Goal: Task Accomplishment & Management: Manage account settings

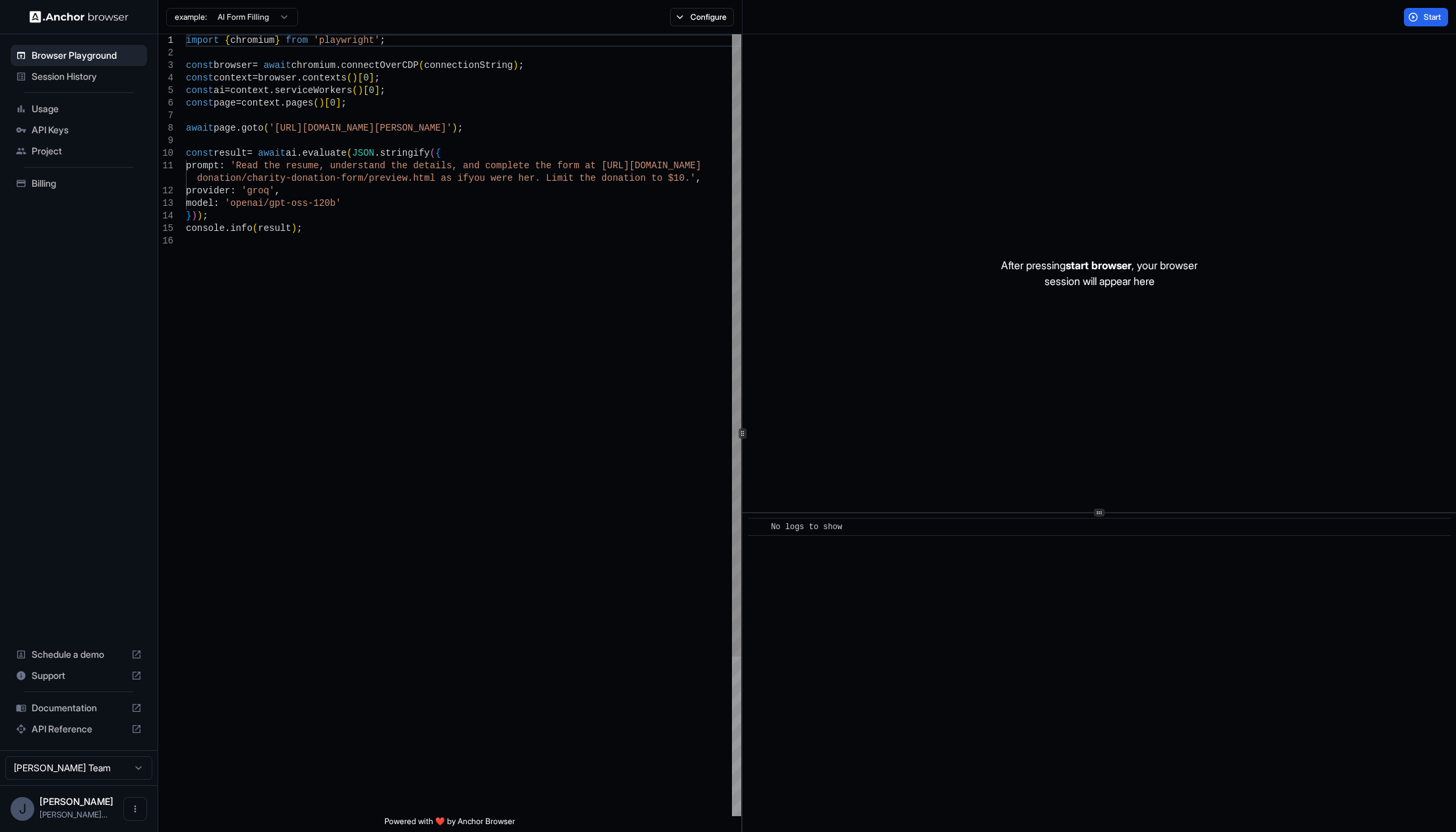
click at [66, 145] on span "Project" at bounding box center [87, 151] width 110 height 13
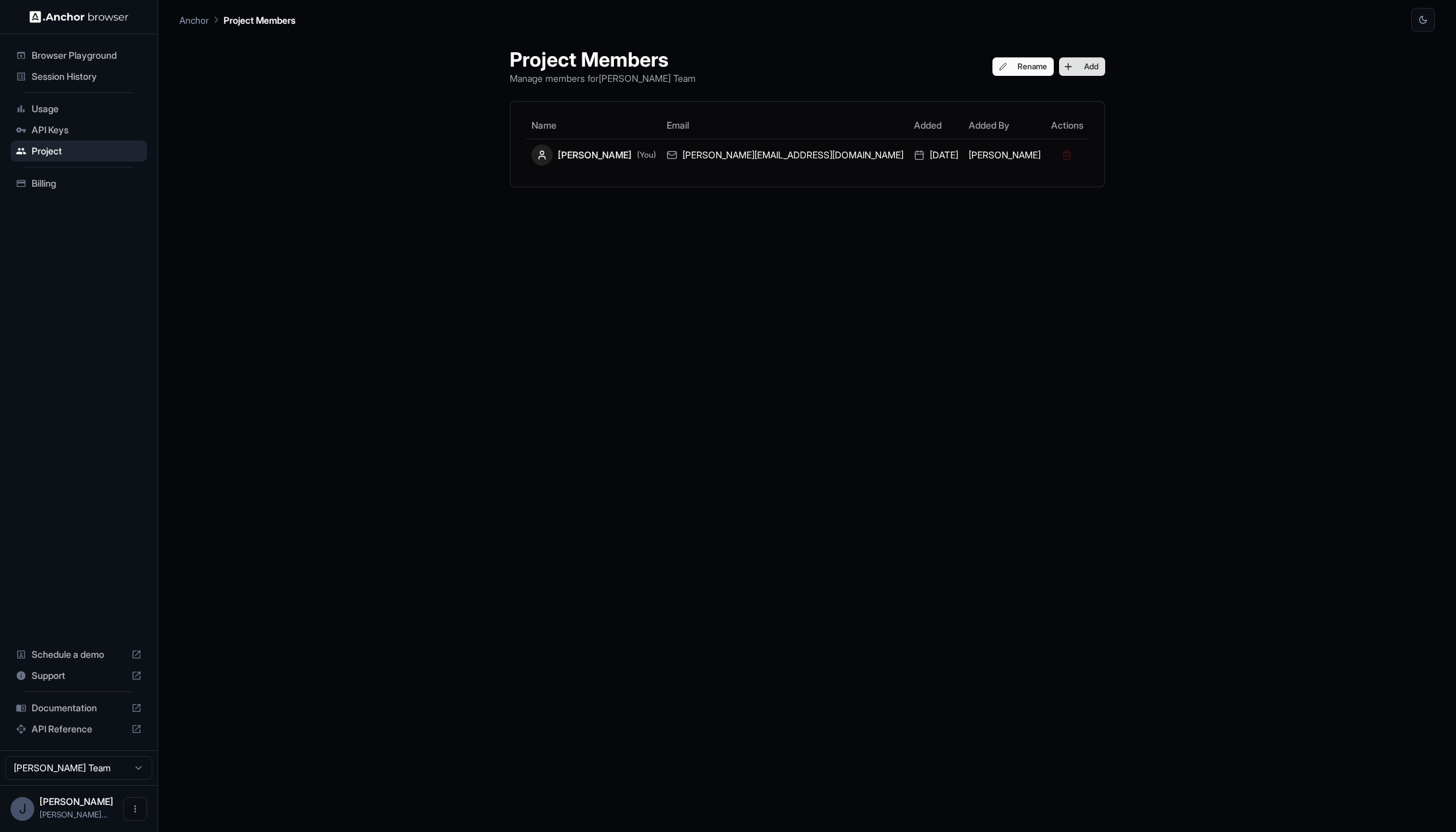
click at [1059, 64] on button "Add" at bounding box center [1082, 67] width 46 height 18
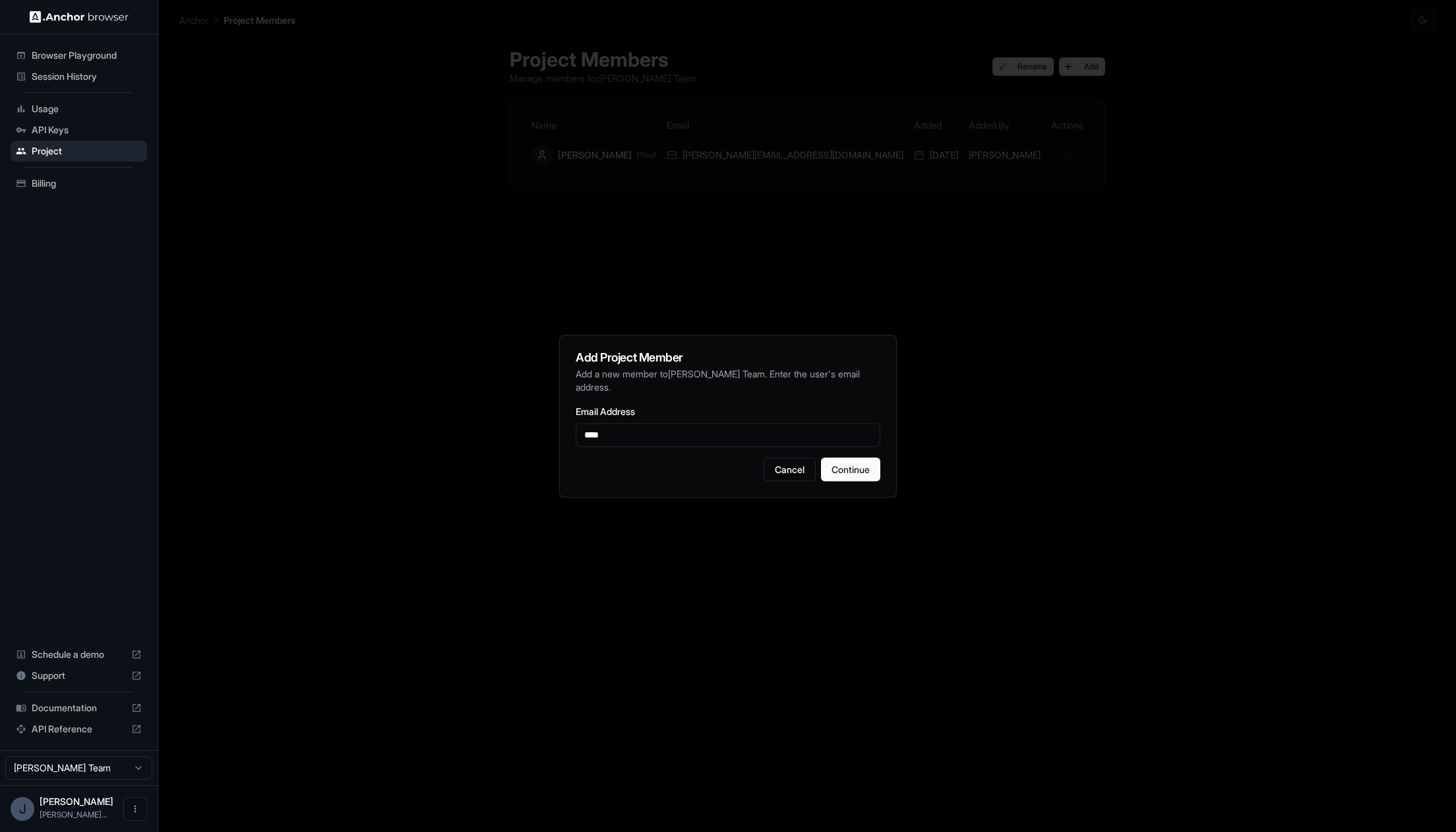
type input "**********"
click at [851, 472] on button "Continue" at bounding box center [851, 469] width 60 height 24
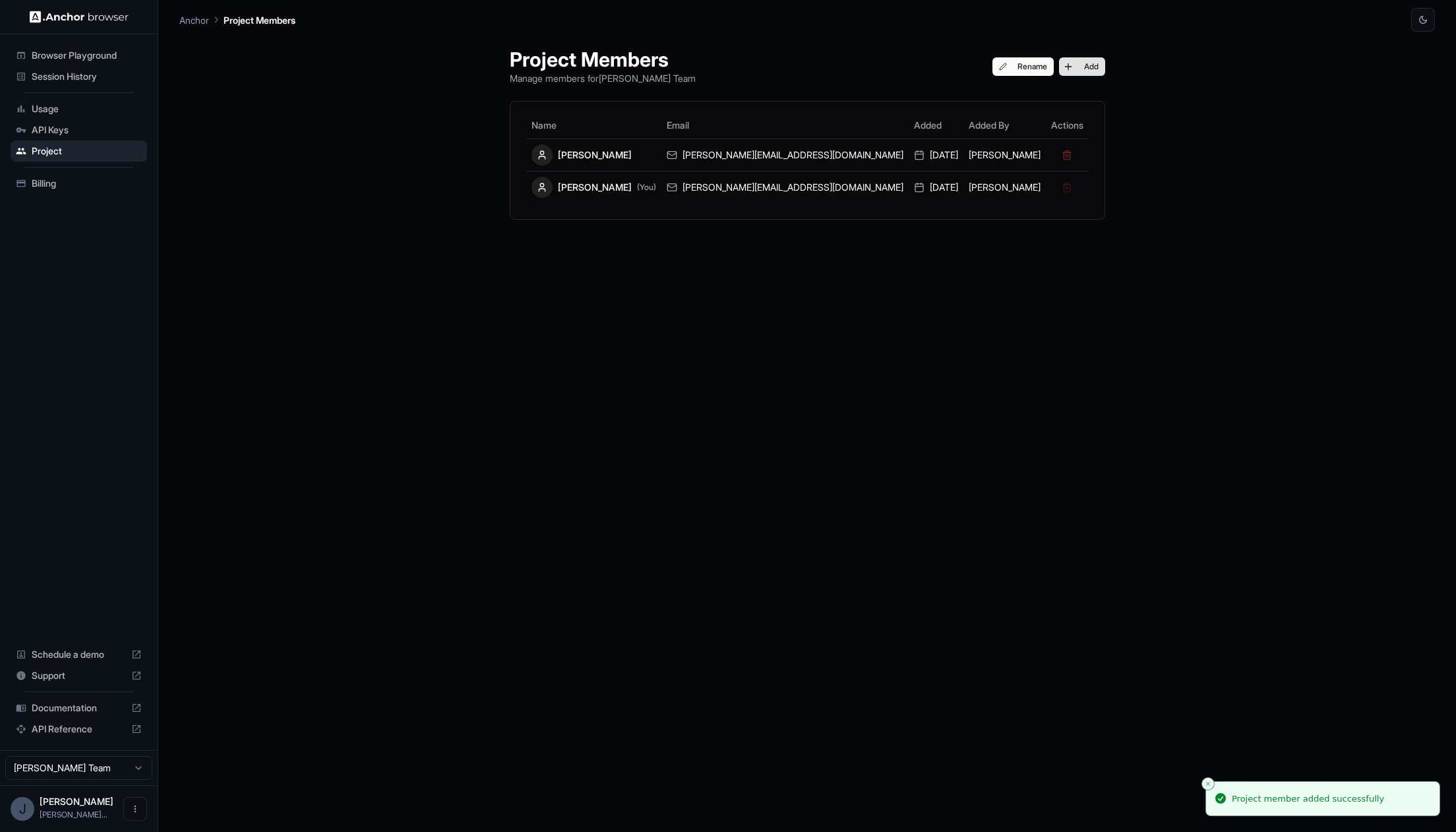
click at [1059, 73] on button "Add" at bounding box center [1082, 67] width 46 height 18
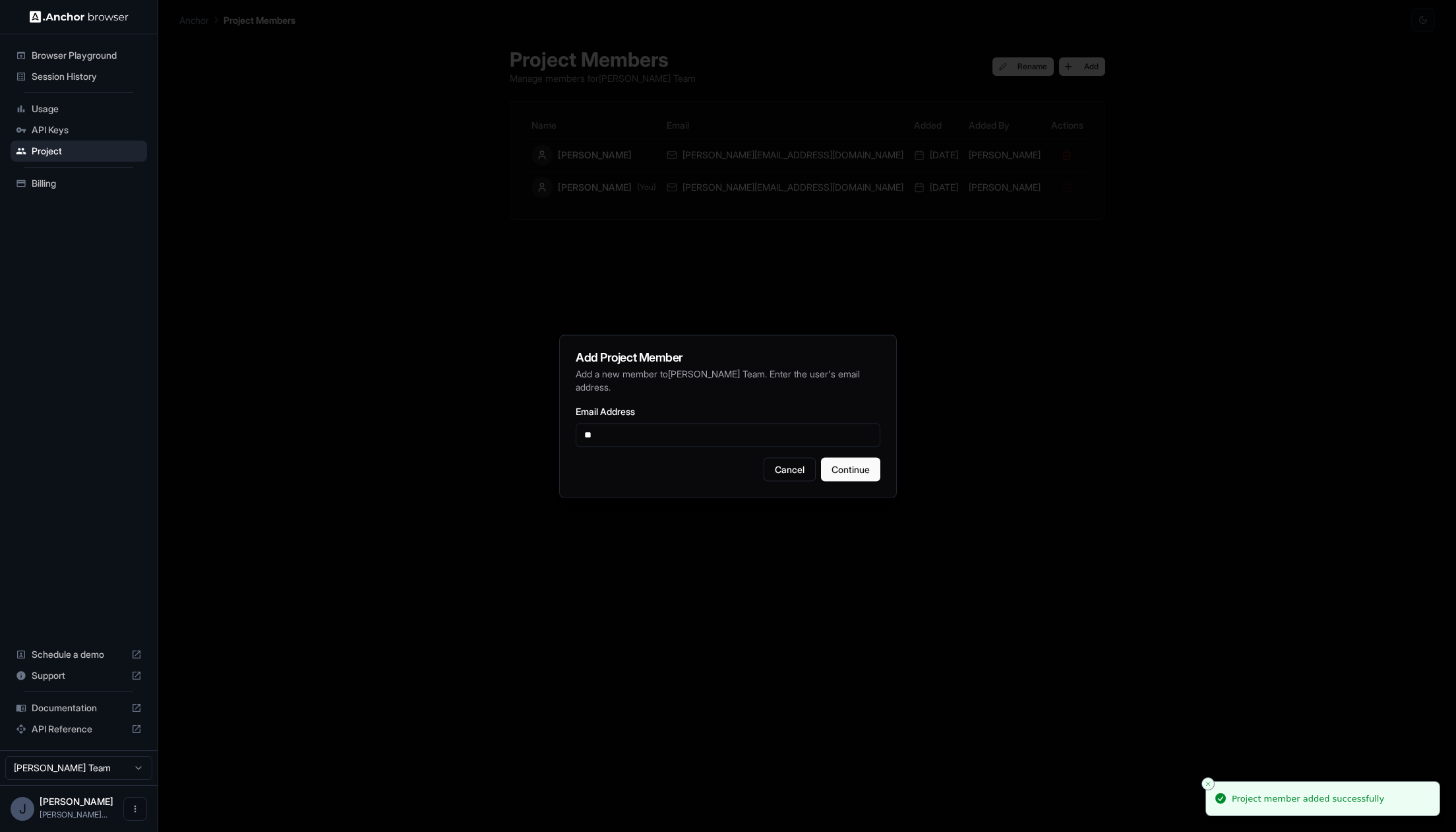
type input "**********"
click at [843, 467] on button "Continue" at bounding box center [851, 469] width 60 height 24
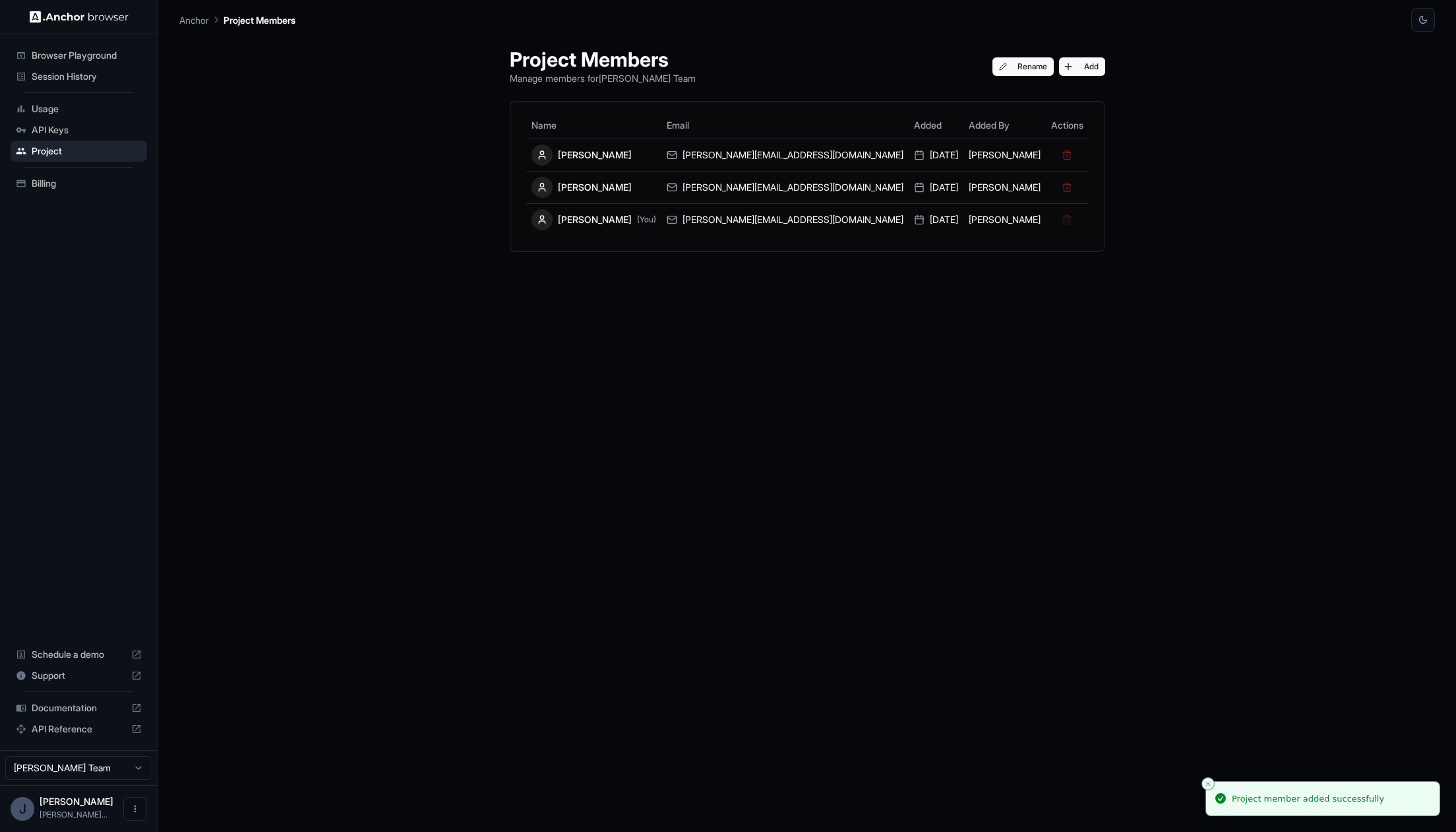
click at [89, 17] on img at bounding box center [79, 16] width 99 height 13
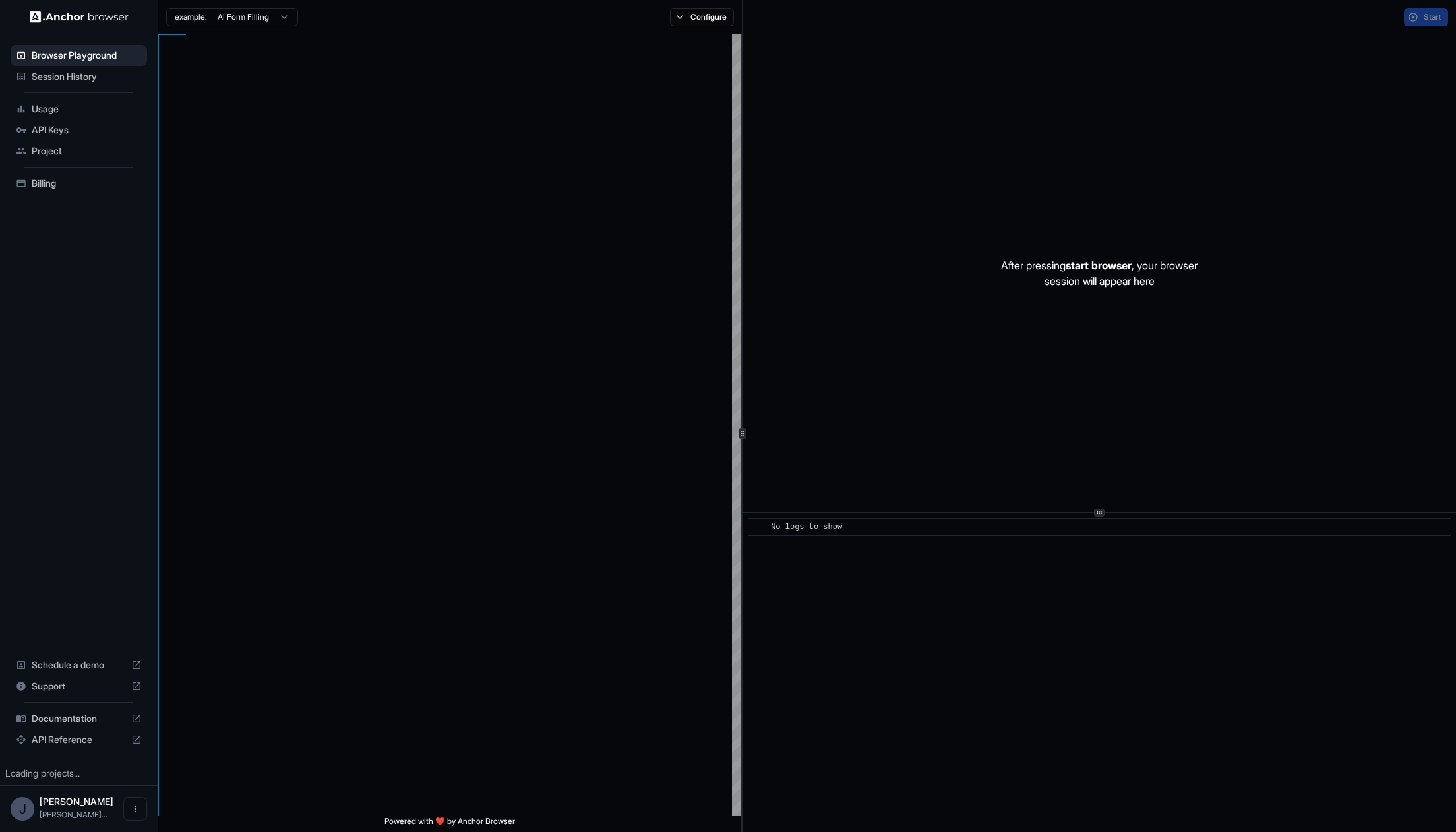
type textarea "**********"
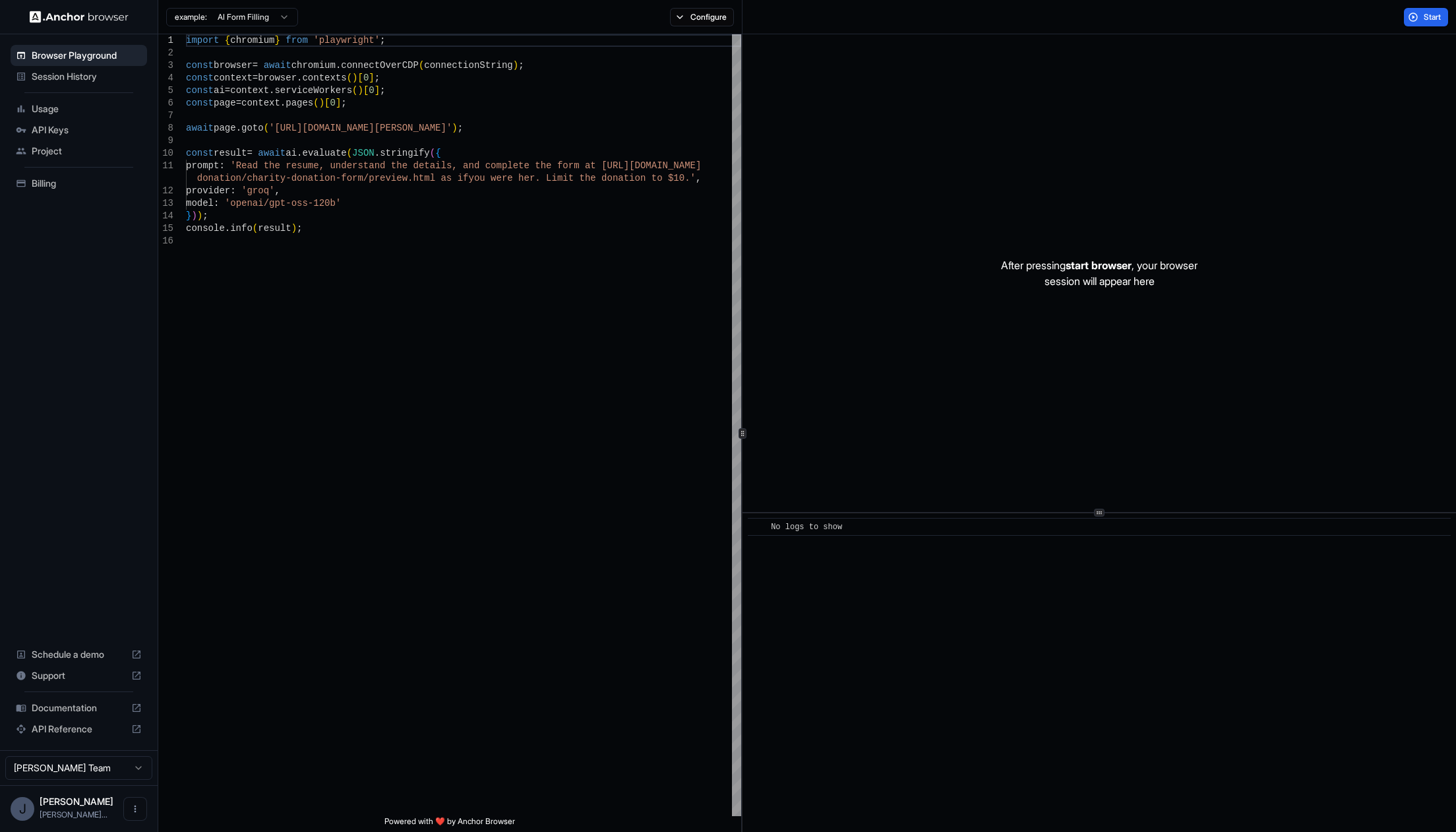
click at [86, 180] on span "Billing" at bounding box center [87, 183] width 110 height 13
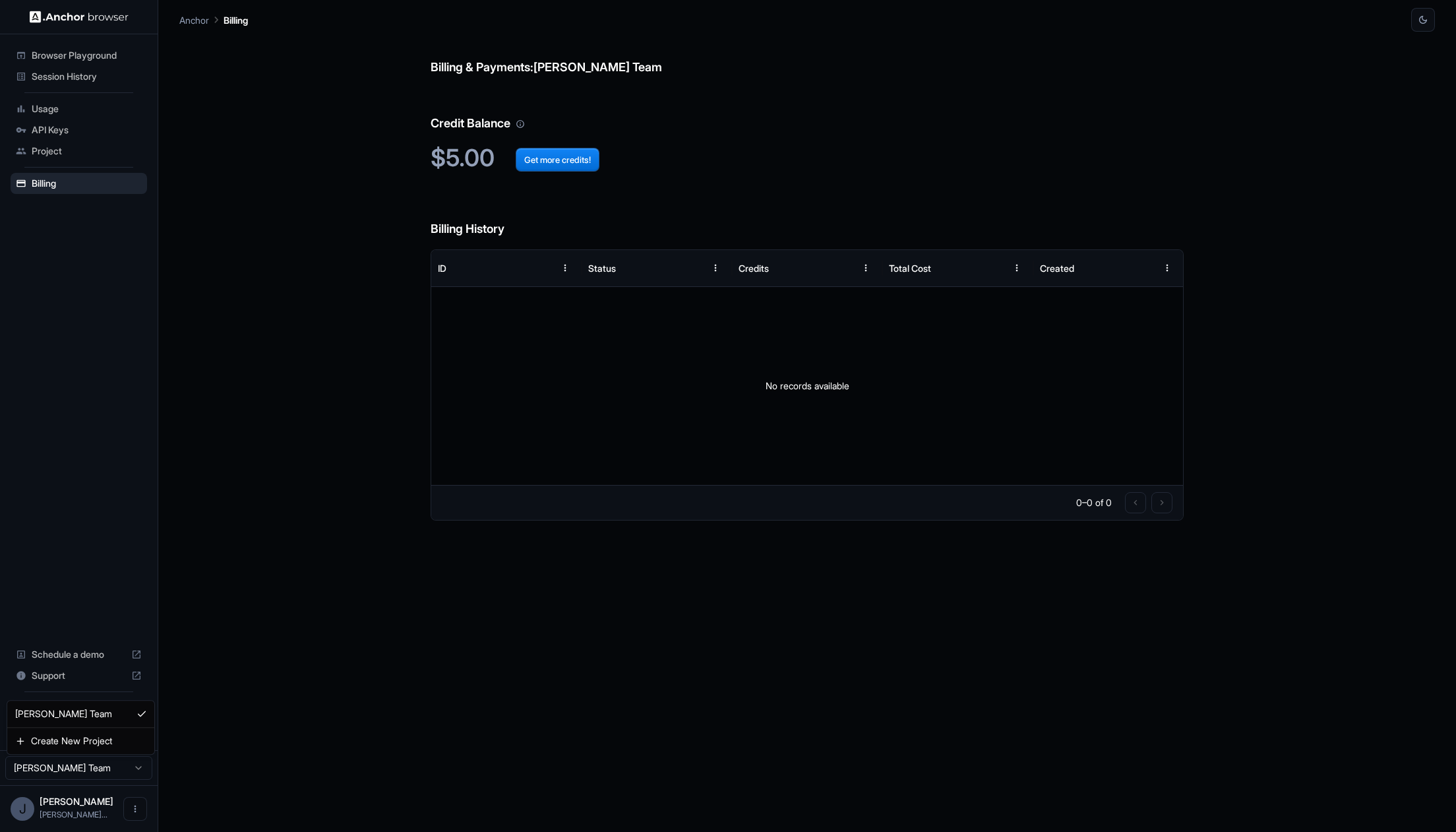
click at [135, 760] on html "Browser Playground Session History Usage API Keys Project Billing Schedule a de…" at bounding box center [728, 416] width 1456 height 832
click at [137, 812] on html "Browser Playground Session History Usage API Keys Project Billing Schedule a de…" at bounding box center [728, 416] width 1456 height 832
click at [137, 812] on icon "Open menu" at bounding box center [135, 809] width 11 height 11
click at [143, 770] on div at bounding box center [728, 416] width 1456 height 832
click at [139, 768] on html "Browser Playground Session History Usage API Keys Project Billing Schedule a de…" at bounding box center [728, 416] width 1456 height 832
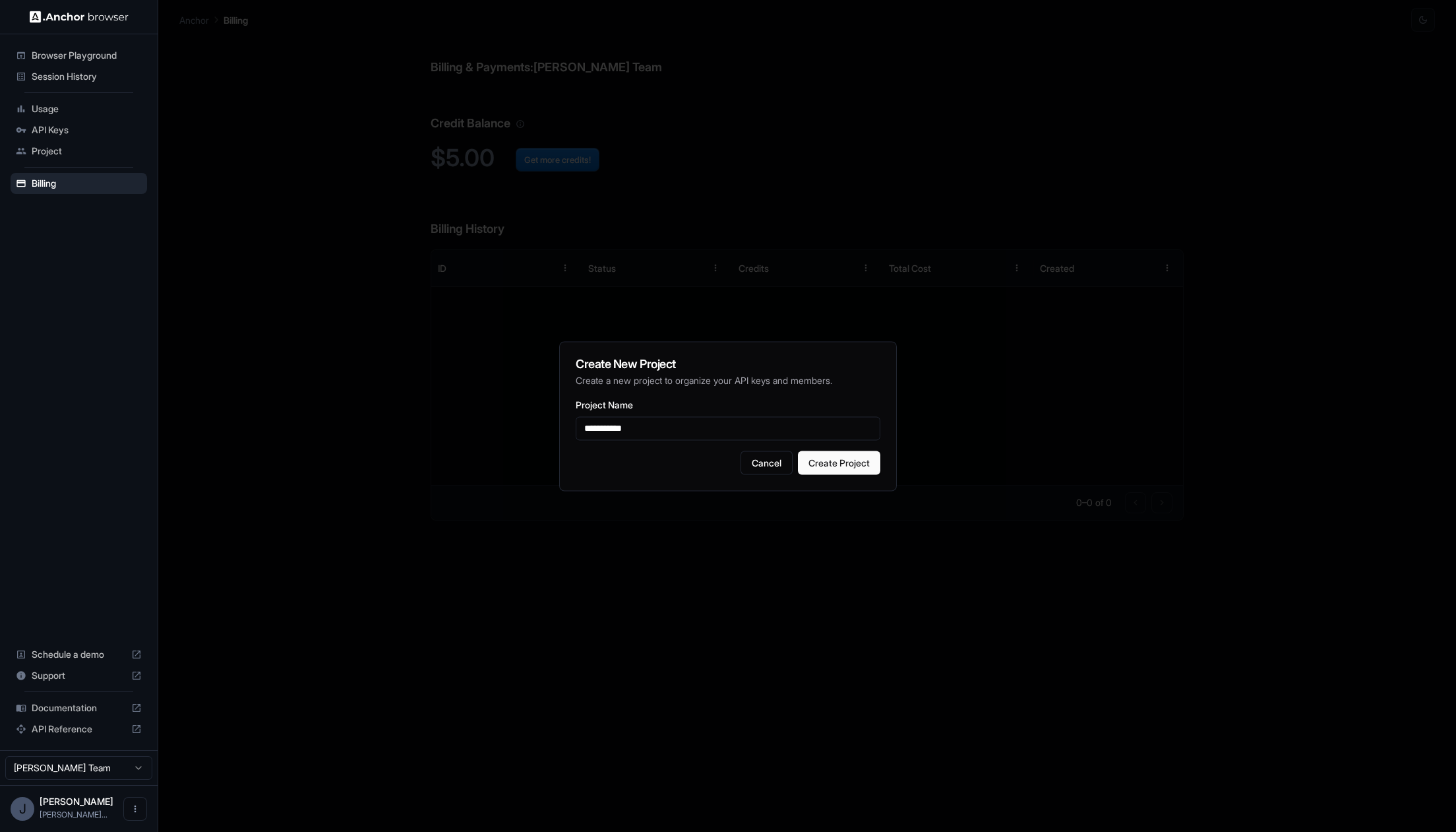
type input "**********"
click at [856, 464] on button "Create Project" at bounding box center [839, 462] width 83 height 24
click at [824, 460] on button "Create Project" at bounding box center [839, 462] width 83 height 24
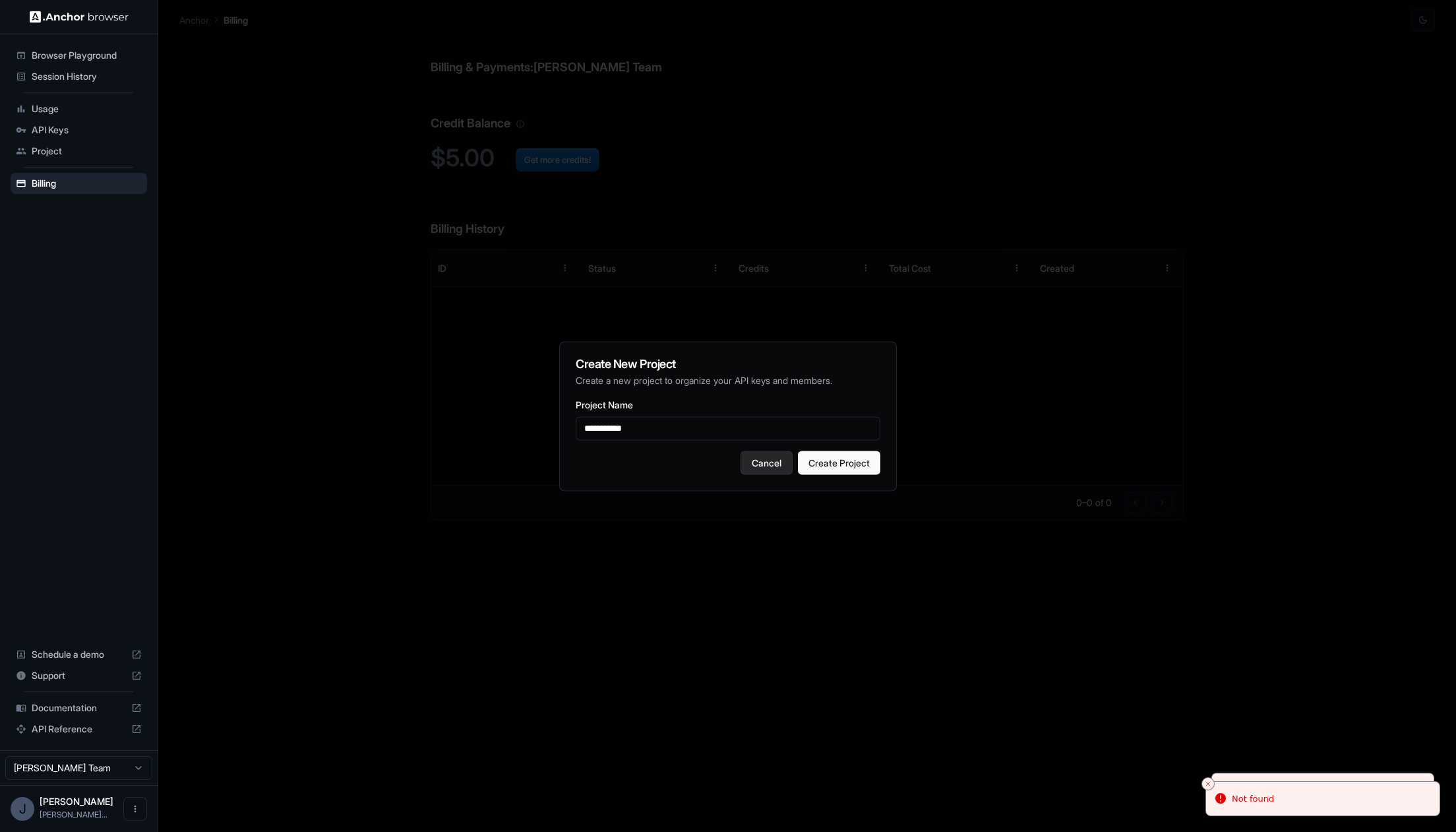
click at [759, 467] on button "Cancel" at bounding box center [767, 462] width 52 height 24
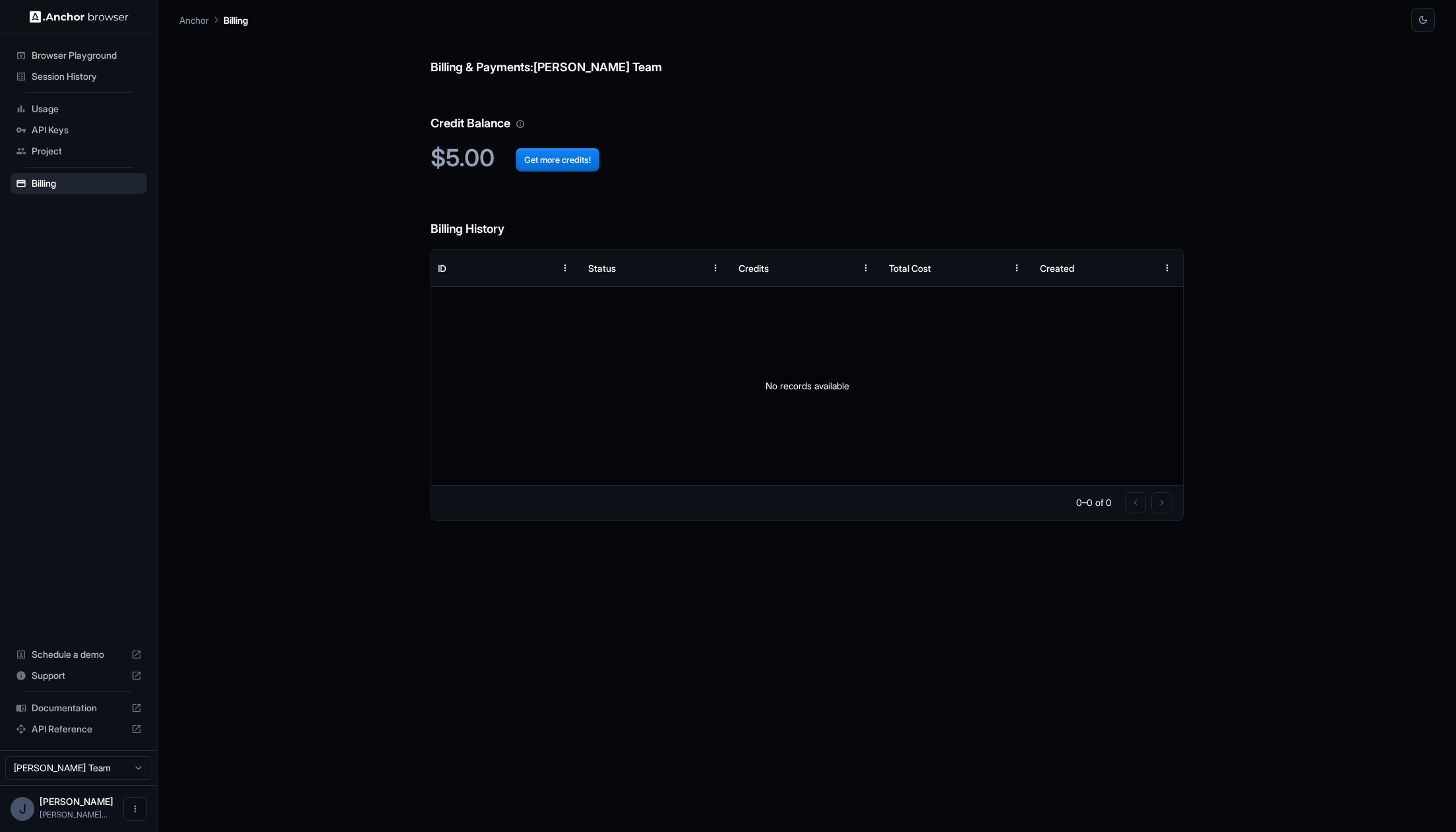
click at [89, 771] on html "Browser Playground Session History Usage API Keys Project Billing Schedule a de…" at bounding box center [728, 416] width 1456 height 832
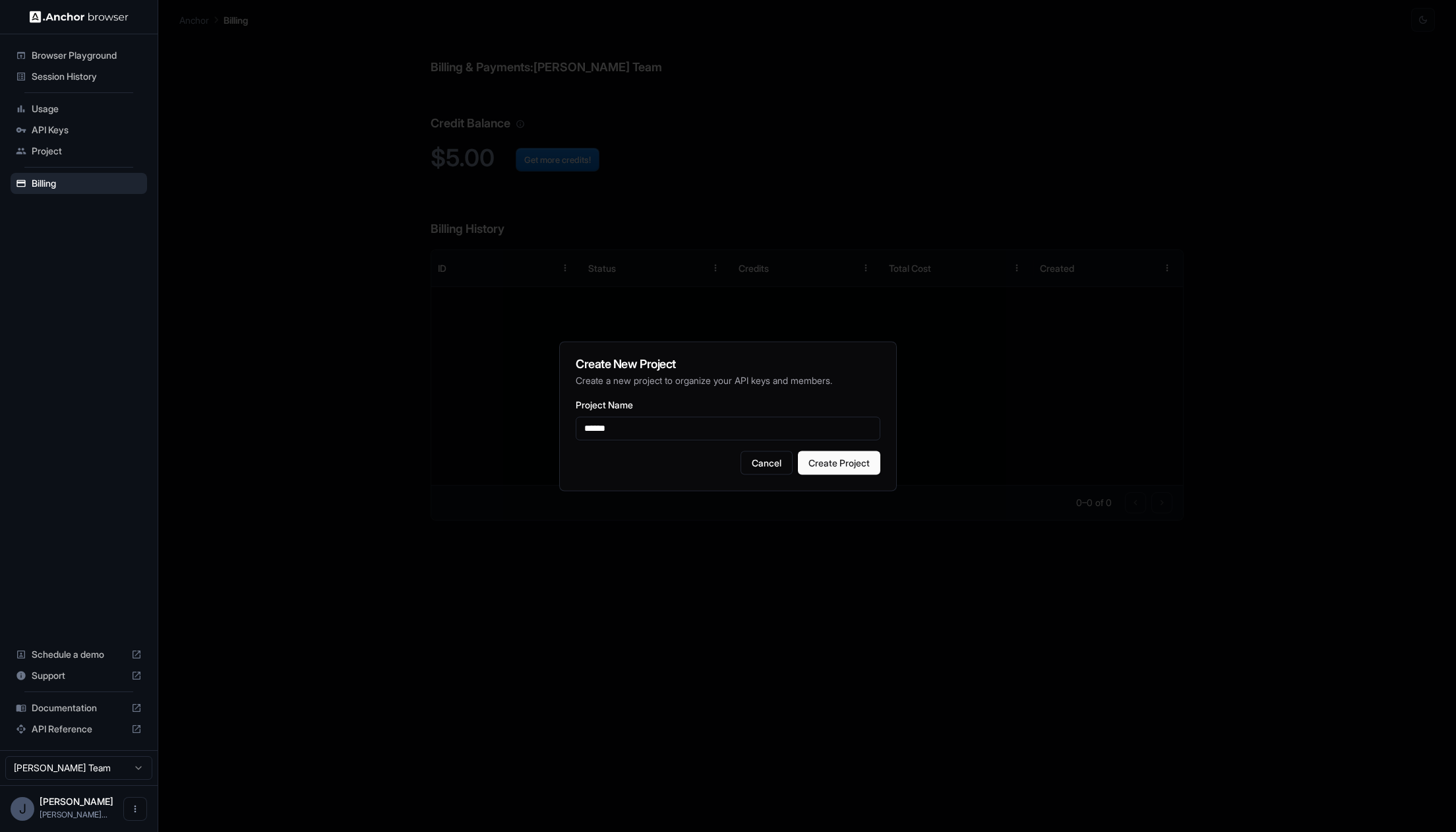
type input "**********"
click at [860, 470] on button "Create Project" at bounding box center [839, 462] width 83 height 24
click at [754, 457] on button "Cancel" at bounding box center [767, 462] width 52 height 24
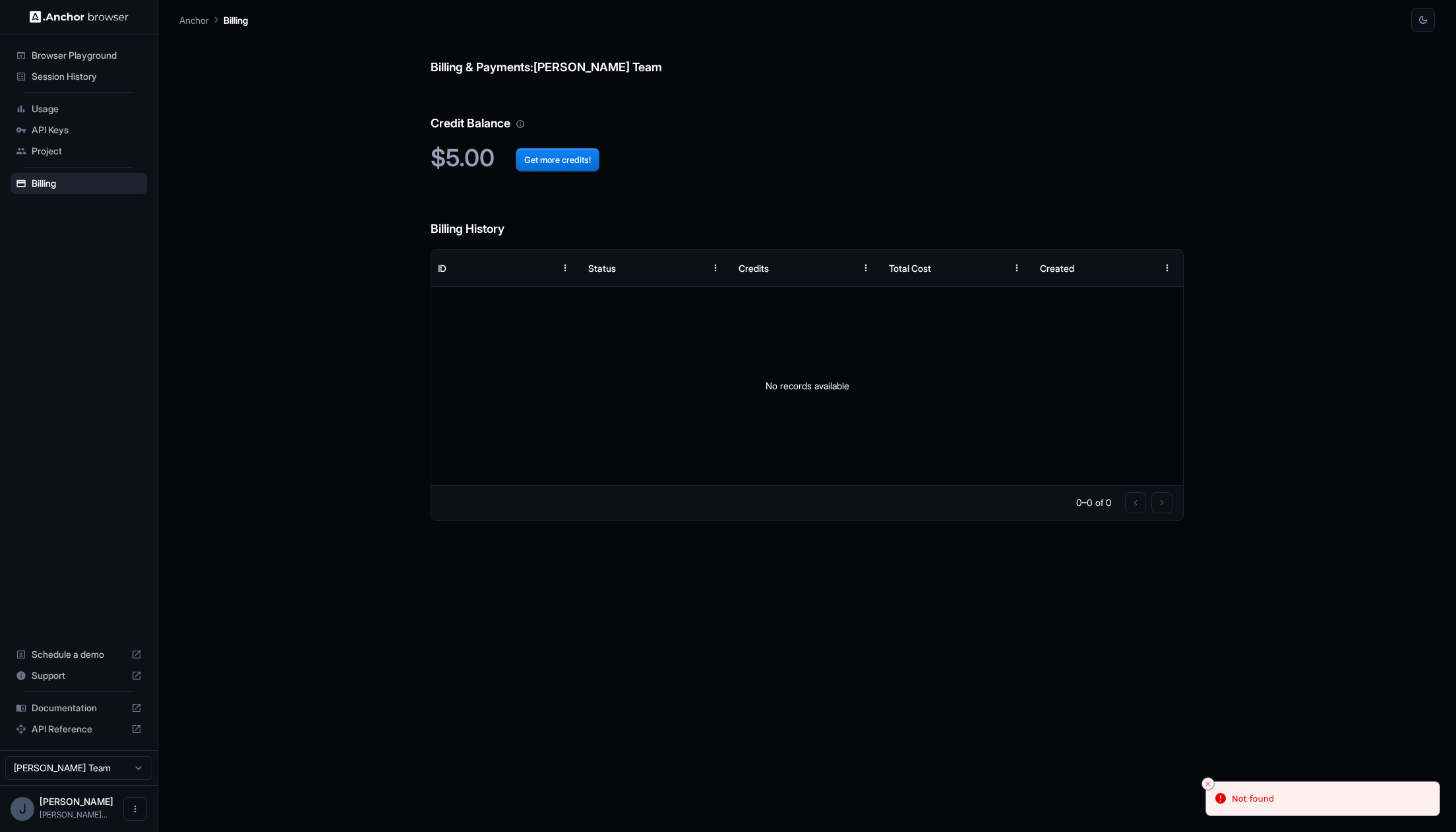
click at [68, 151] on span "Project" at bounding box center [87, 151] width 110 height 13
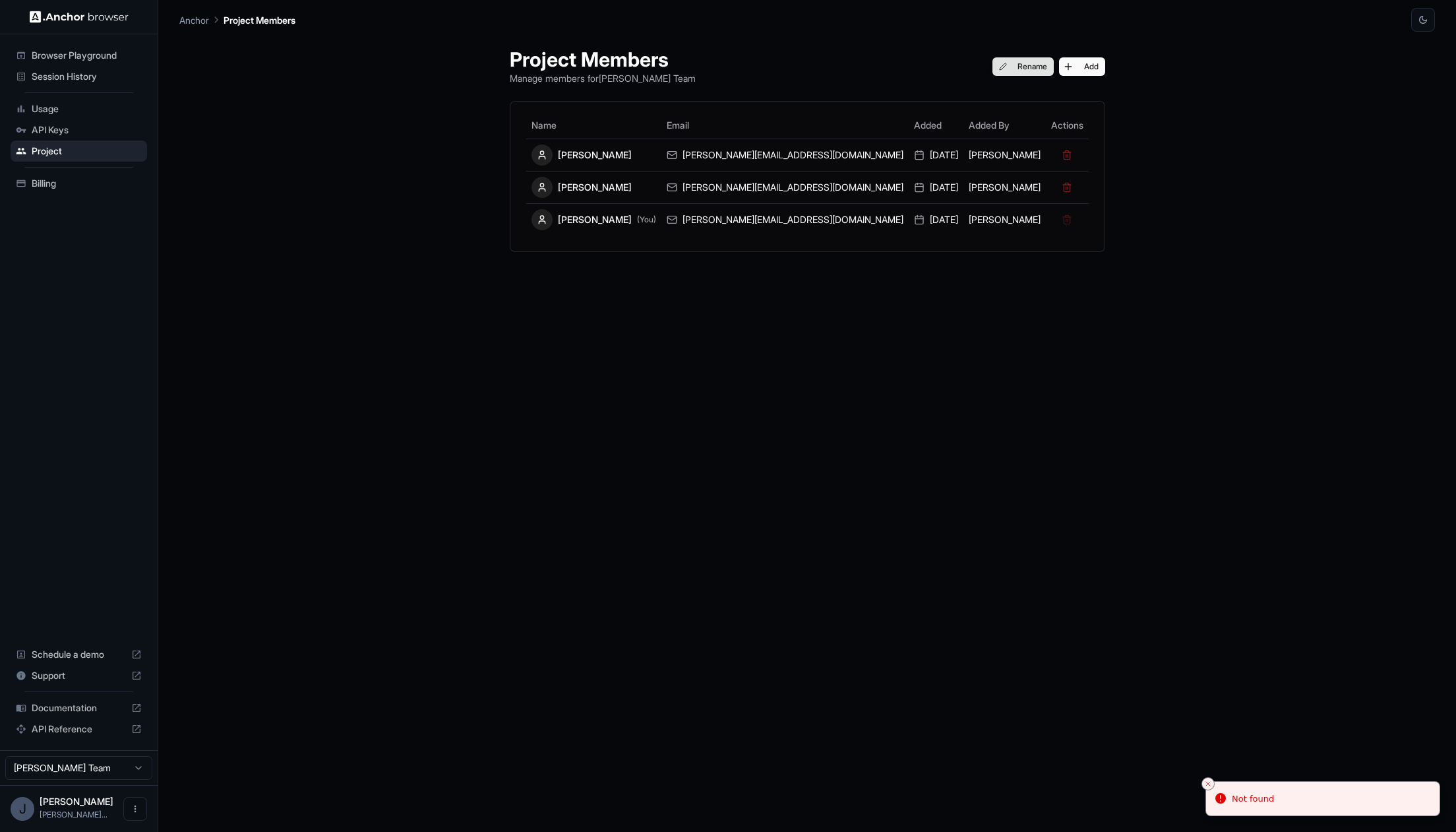
click at [993, 68] on button "Rename" at bounding box center [1023, 67] width 62 height 18
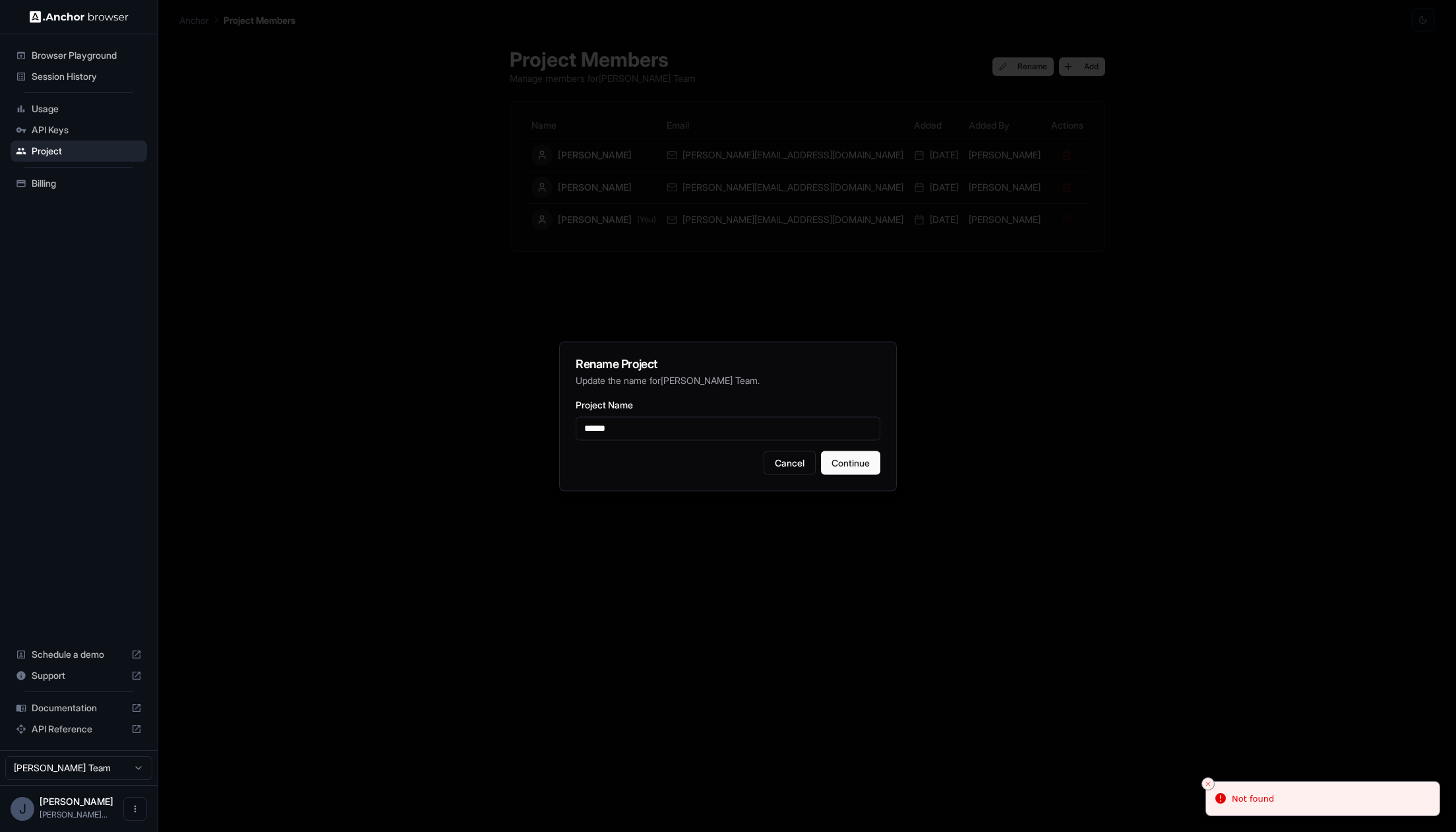
type input "**********"
click at [866, 468] on button "Continue" at bounding box center [851, 462] width 60 height 24
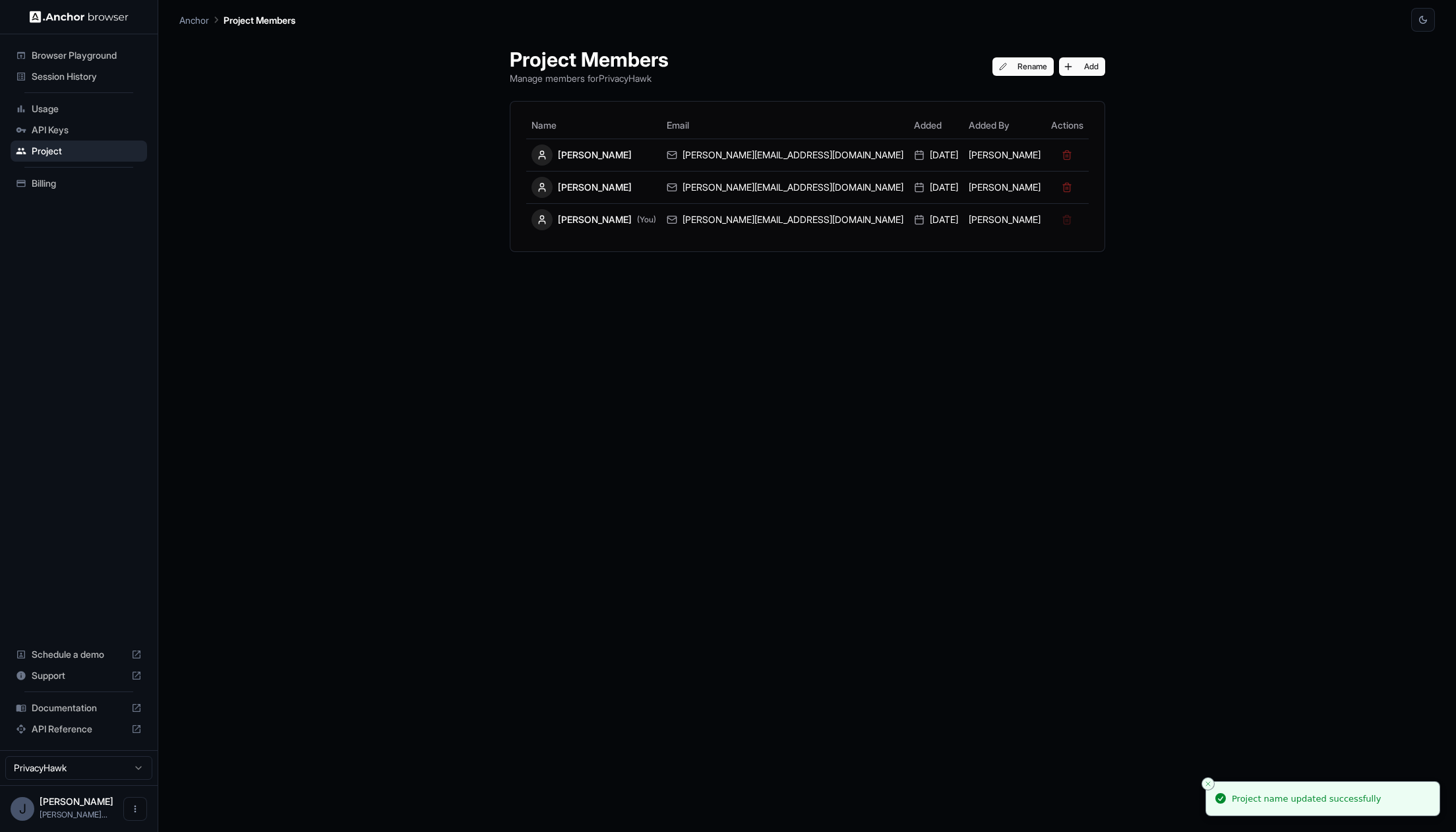
click at [69, 108] on span "Usage" at bounding box center [87, 109] width 110 height 13
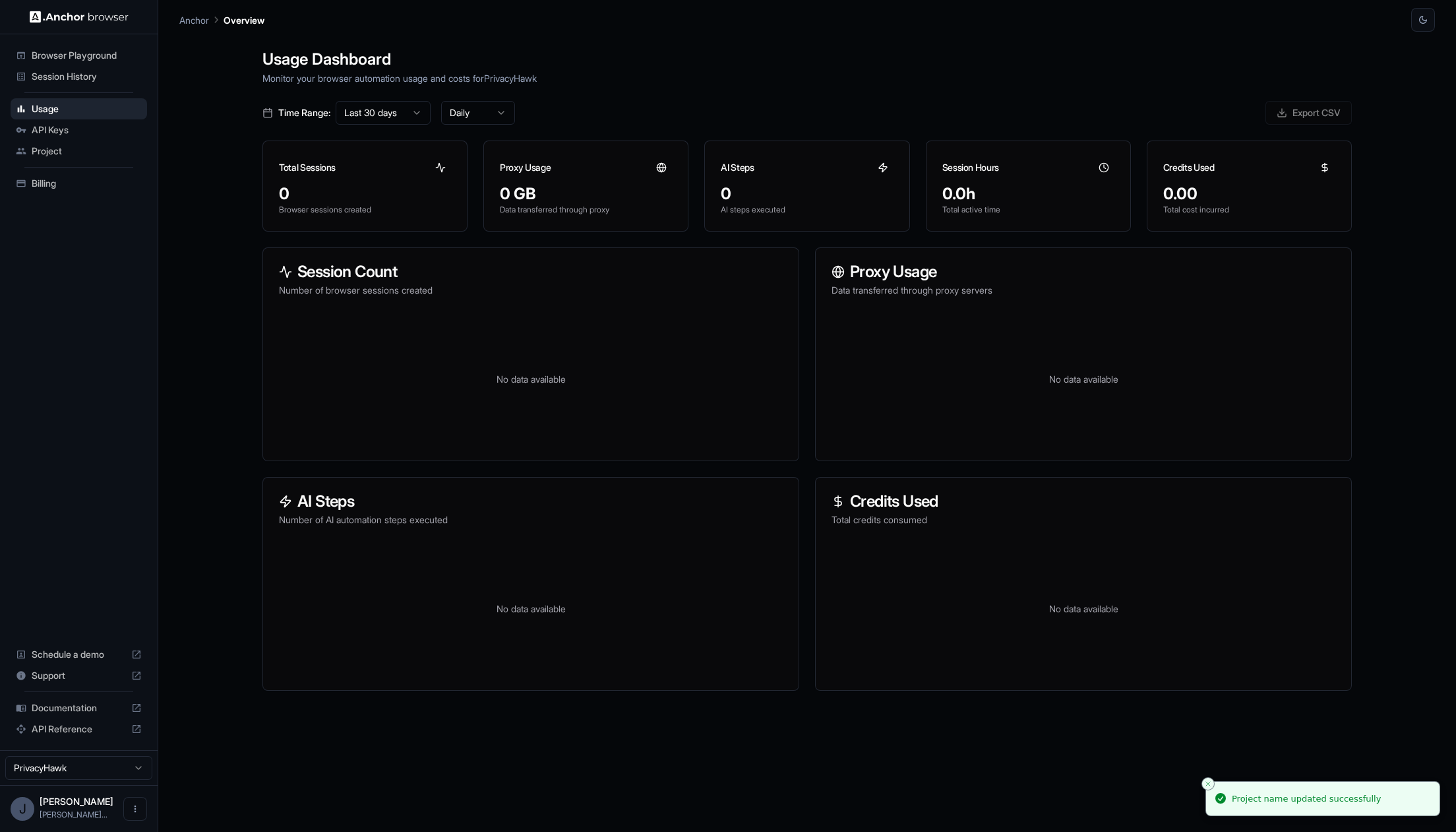
click at [77, 120] on div "API Keys" at bounding box center [79, 130] width 137 height 21
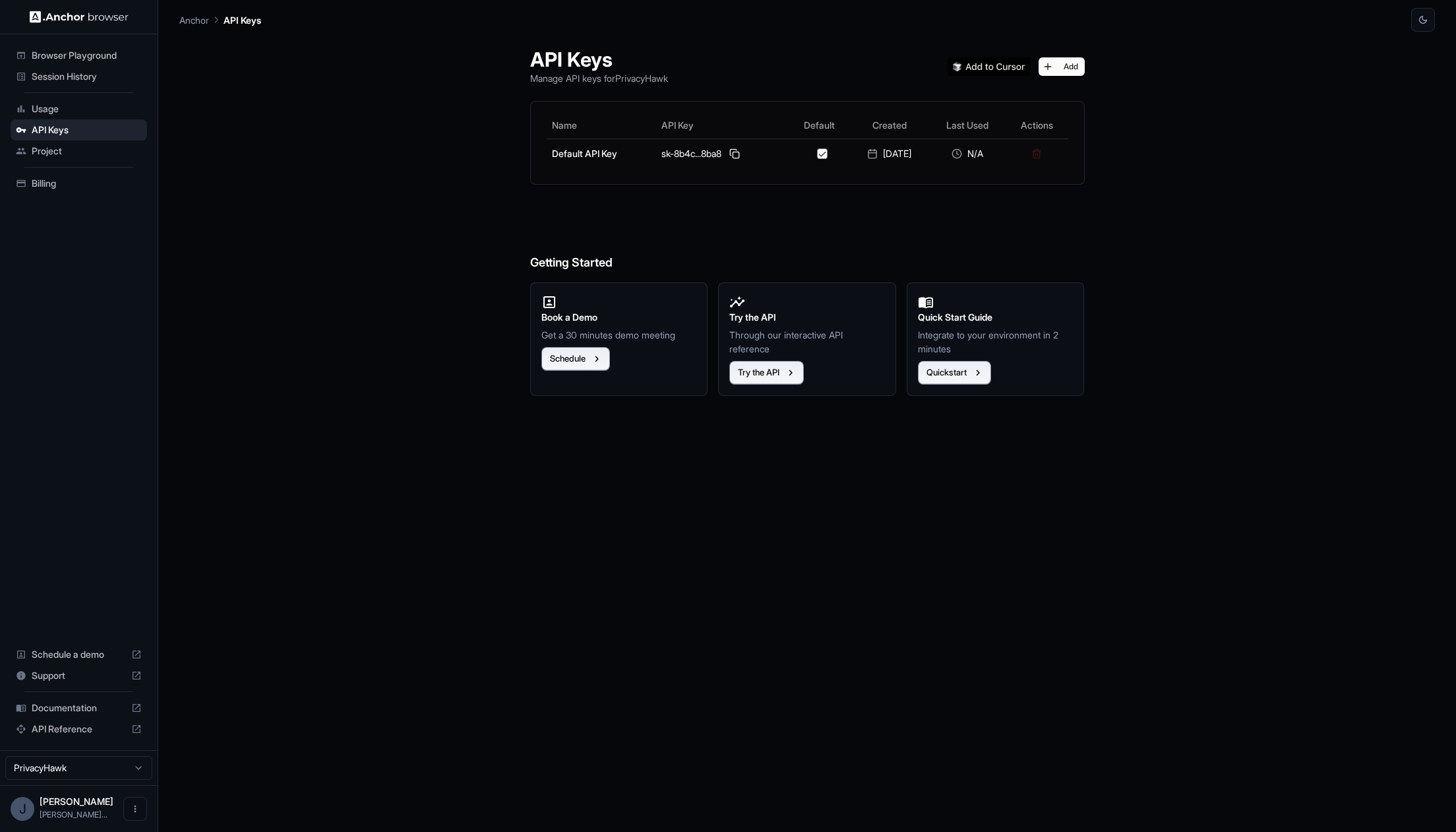
click at [70, 180] on span "Billing" at bounding box center [87, 183] width 110 height 13
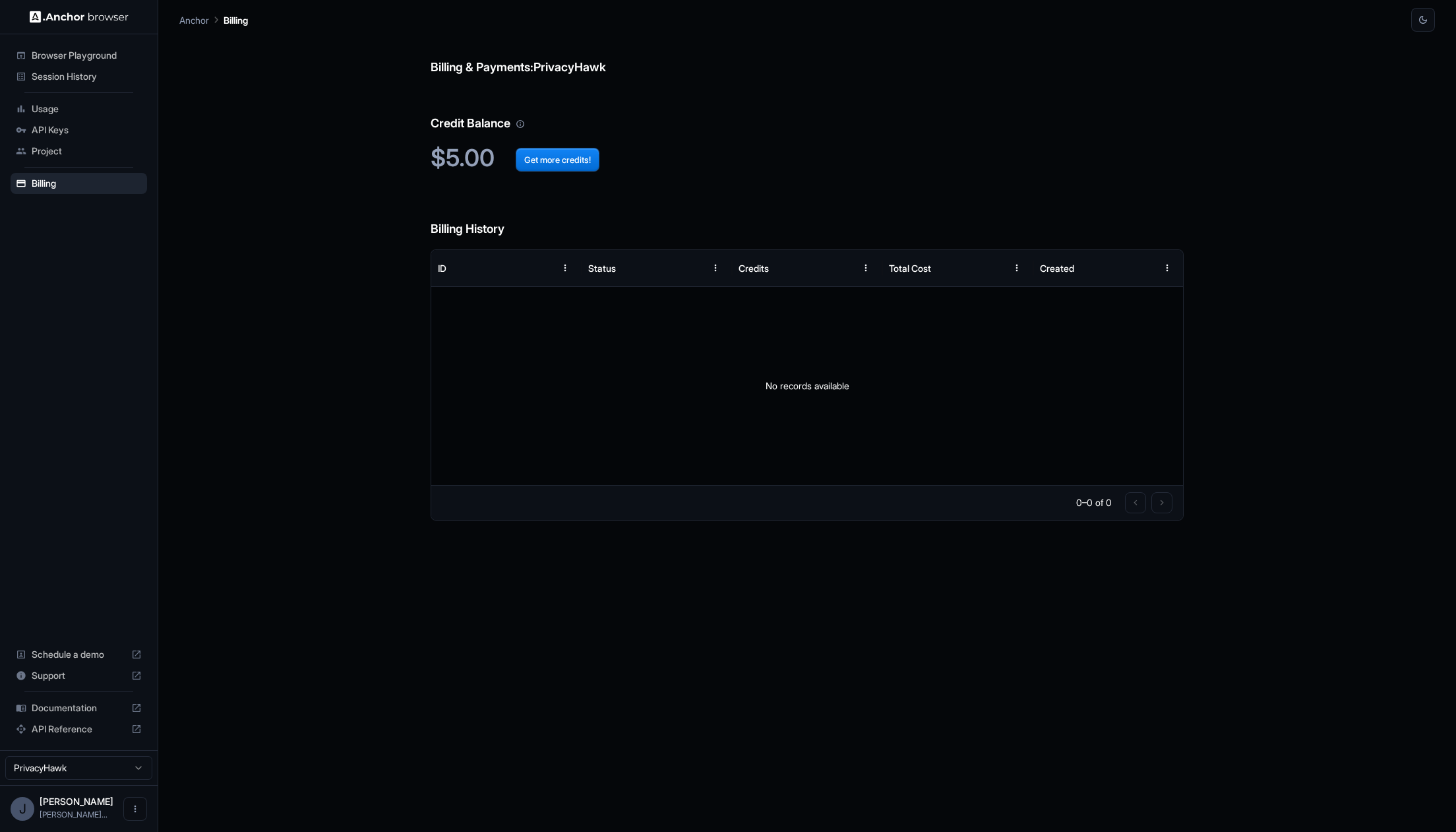
click at [68, 62] on div "Browser Playground" at bounding box center [79, 56] width 137 height 21
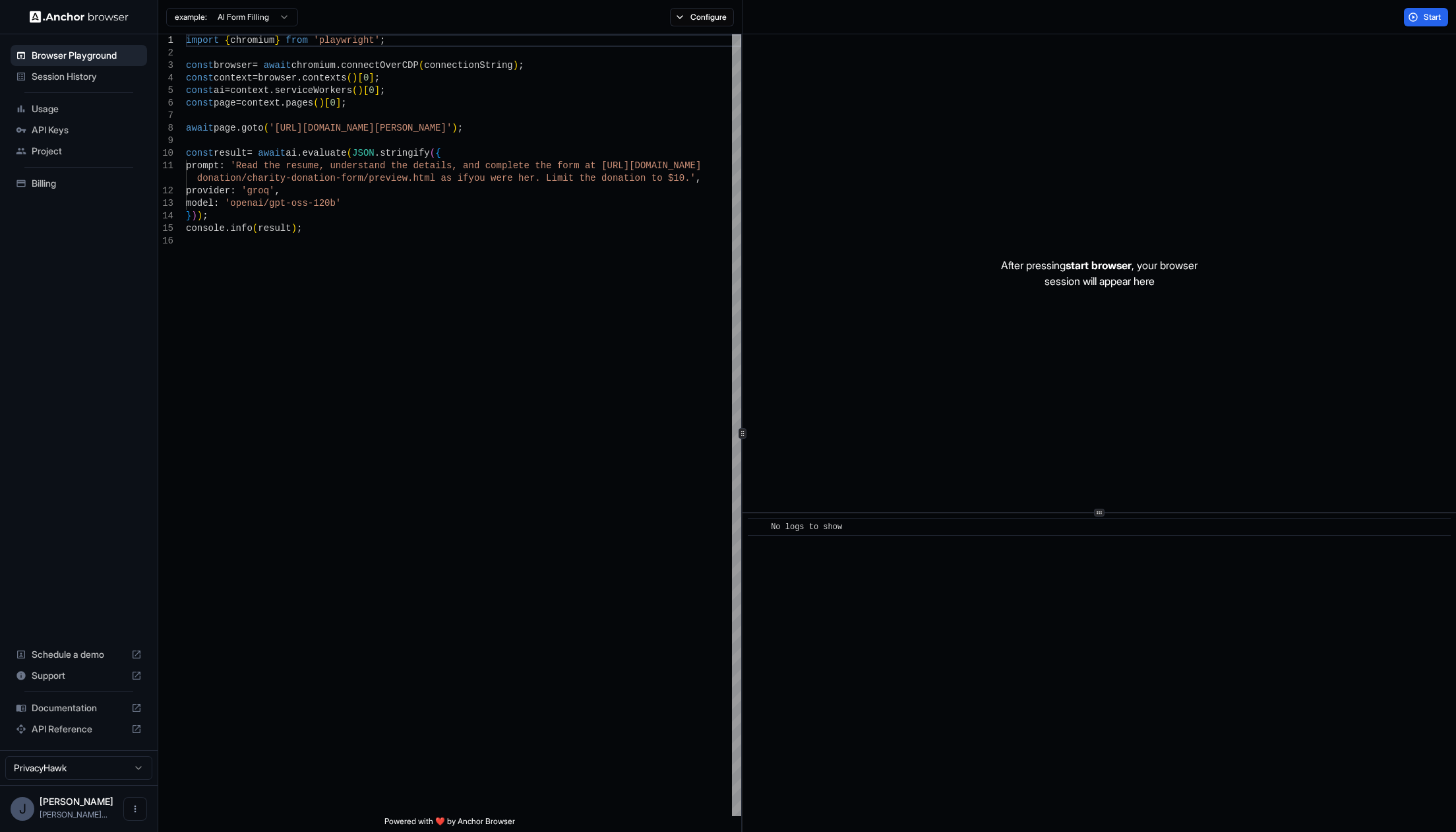
click at [55, 153] on span "Project" at bounding box center [87, 151] width 110 height 13
